Goal: Information Seeking & Learning: Learn about a topic

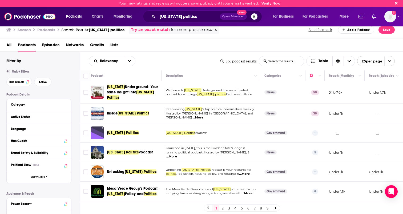
scroll to position [236, 0]
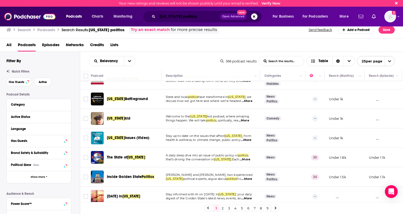
click at [187, 19] on input "[US_STATE] politics" at bounding box center [189, 16] width 62 height 9
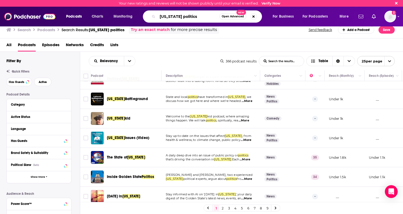
click at [187, 19] on input "[US_STATE] politics" at bounding box center [189, 16] width 62 height 9
click at [255, 15] on button "Search podcasts, credits, & more..." at bounding box center [254, 16] width 6 height 6
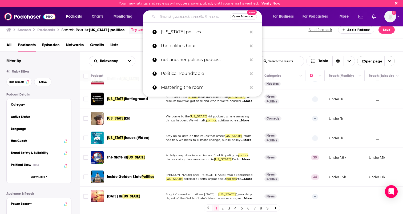
click at [189, 20] on input "Search podcasts, credits, & more..." at bounding box center [194, 16] width 73 height 9
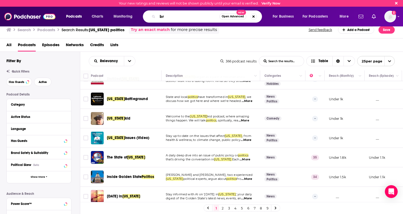
type input "b"
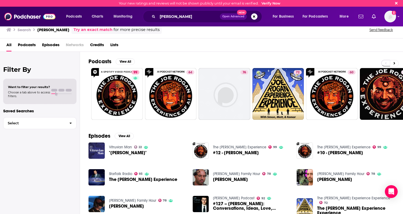
click at [25, 45] on span "Podcasts" at bounding box center [27, 46] width 18 height 11
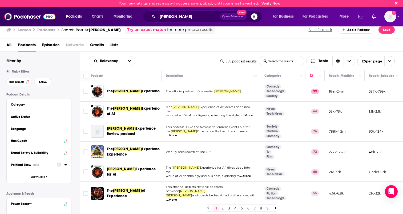
click at [10, 45] on span "All" at bounding box center [8, 46] width 5 height 11
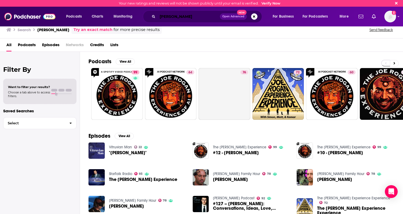
click at [173, 18] on input "[PERSON_NAME]" at bounding box center [189, 16] width 62 height 9
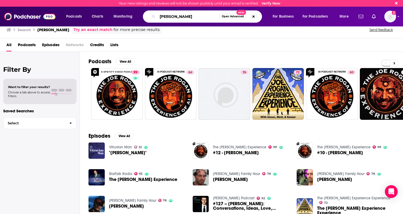
click at [173, 18] on input "[PERSON_NAME]" at bounding box center [189, 16] width 62 height 9
type input "This is [PERSON_NAME]"
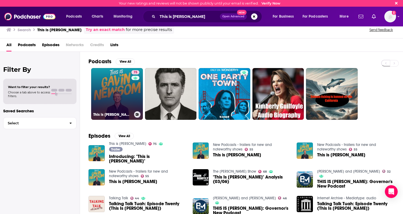
click at [94, 93] on link "75 This is [PERSON_NAME]" at bounding box center [117, 94] width 52 height 52
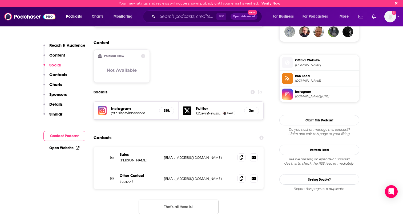
scroll to position [411, 0]
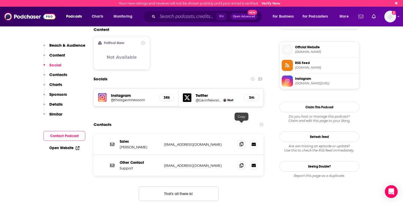
click at [242, 142] on icon at bounding box center [242, 144] width 4 height 4
